Goal: Transaction & Acquisition: Purchase product/service

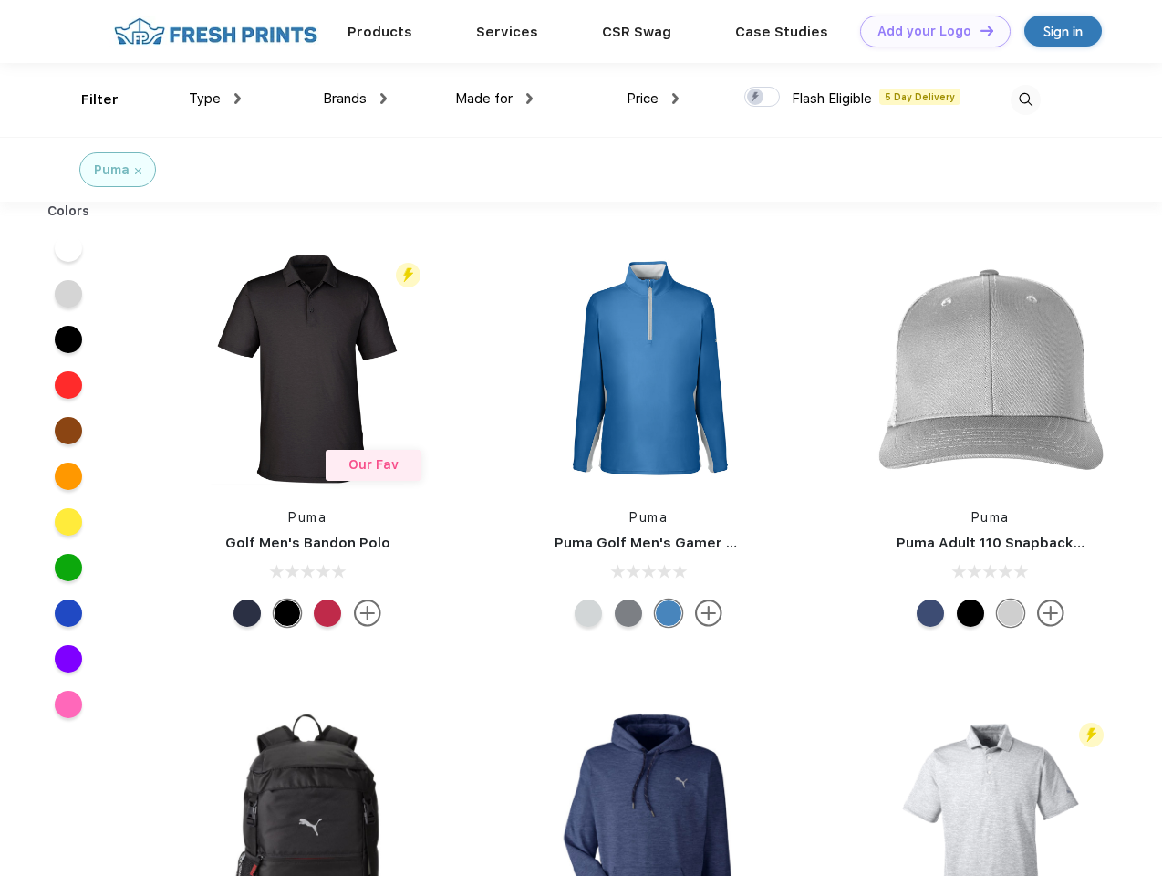
click at [929, 31] on link "Add your Logo Design Tool" at bounding box center [935, 32] width 151 height 32
click at [0, 0] on div "Design Tool" at bounding box center [0, 0] width 0 height 0
click at [979, 30] on link "Add your Logo Design Tool" at bounding box center [935, 32] width 151 height 32
click at [88, 99] on div "Filter" at bounding box center [99, 99] width 37 height 21
click at [215, 99] on span "Type" at bounding box center [205, 98] width 32 height 16
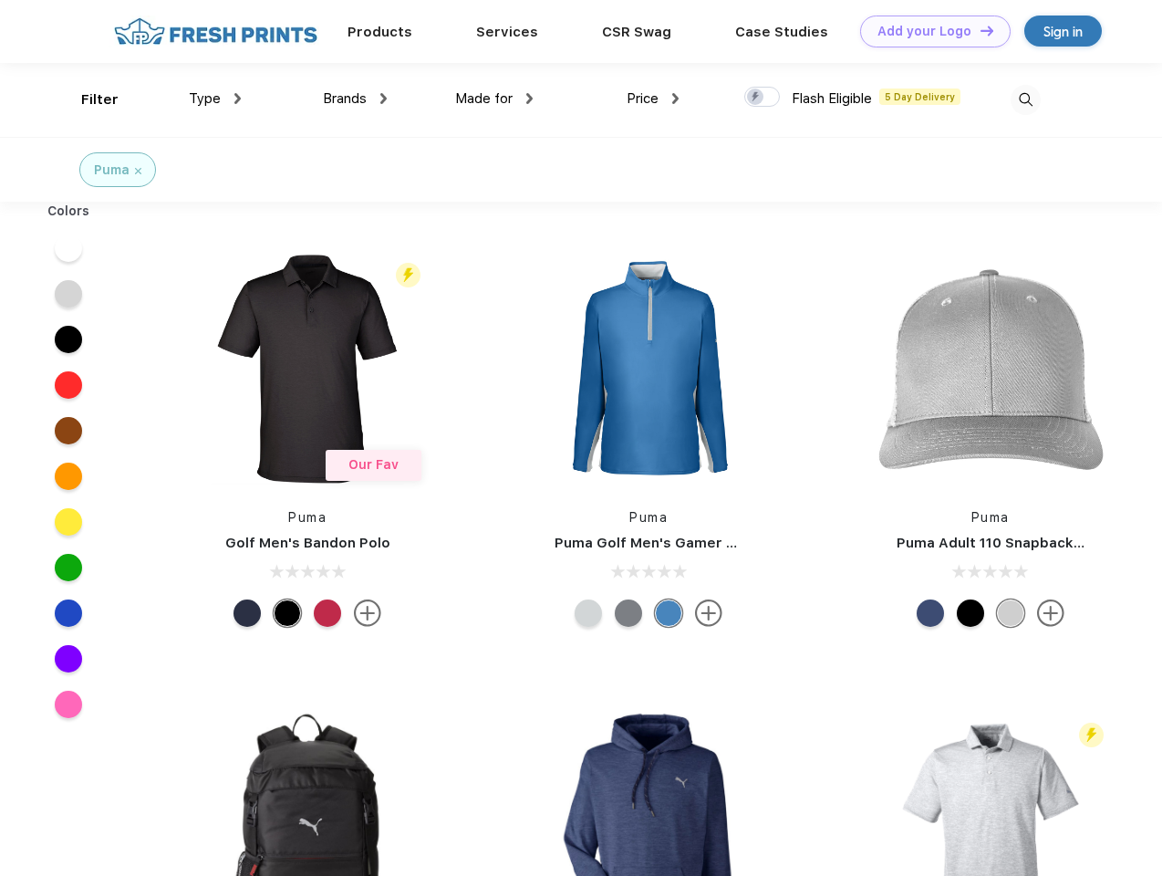
click at [355, 99] on span "Brands" at bounding box center [345, 98] width 44 height 16
click at [494, 99] on span "Made for" at bounding box center [483, 98] width 57 height 16
click at [653, 99] on span "Price" at bounding box center [643, 98] width 32 height 16
click at [763, 98] on div at bounding box center [762, 97] width 36 height 20
click at [756, 98] on input "checkbox" at bounding box center [750, 92] width 12 height 12
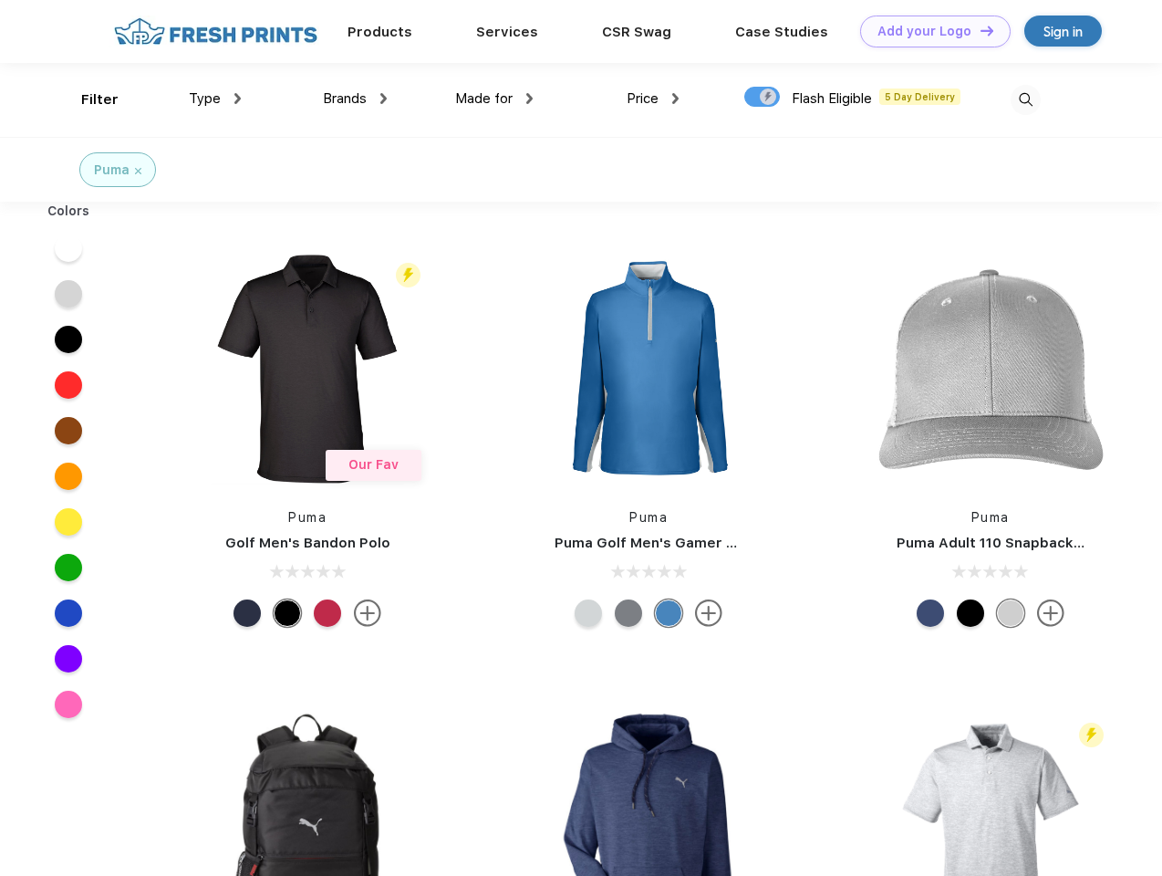
click at [1025, 99] on img at bounding box center [1026, 100] width 30 height 30
